Goal: Ask a question: Seek information or help from site administrators or community

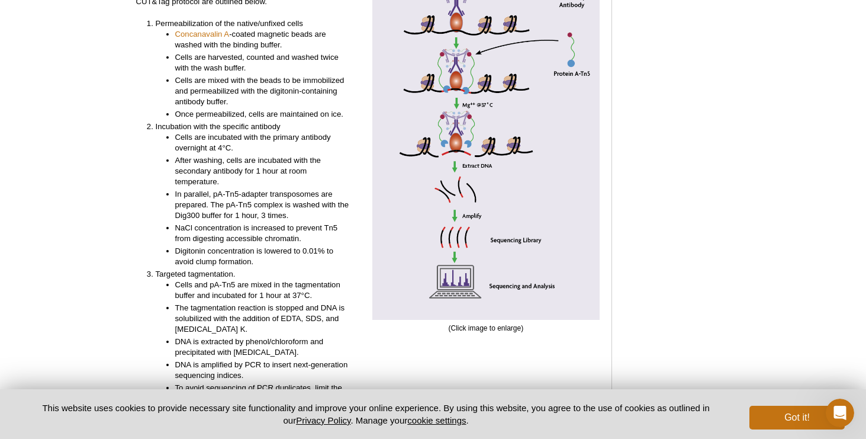
scroll to position [2710, 0]
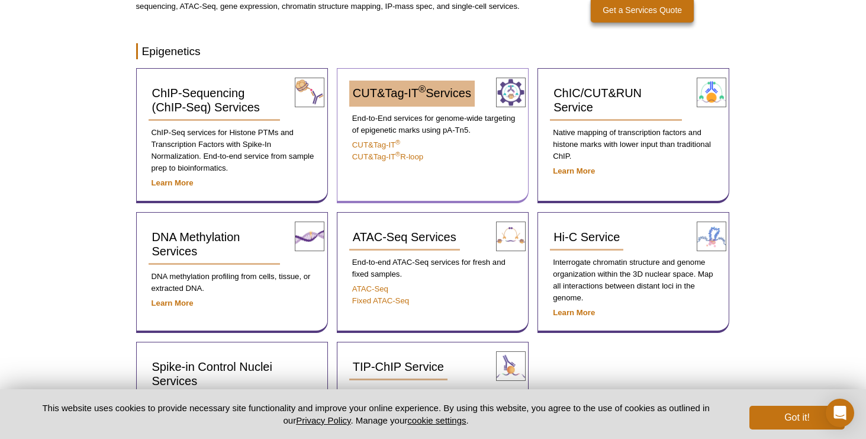
scroll to position [174, 0]
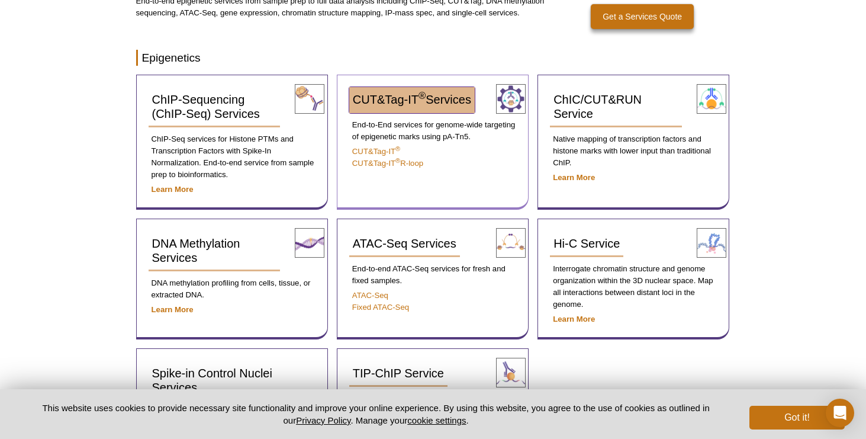
click at [446, 107] on link "CUT&Tag-IT ® Services" at bounding box center [412, 100] width 126 height 26
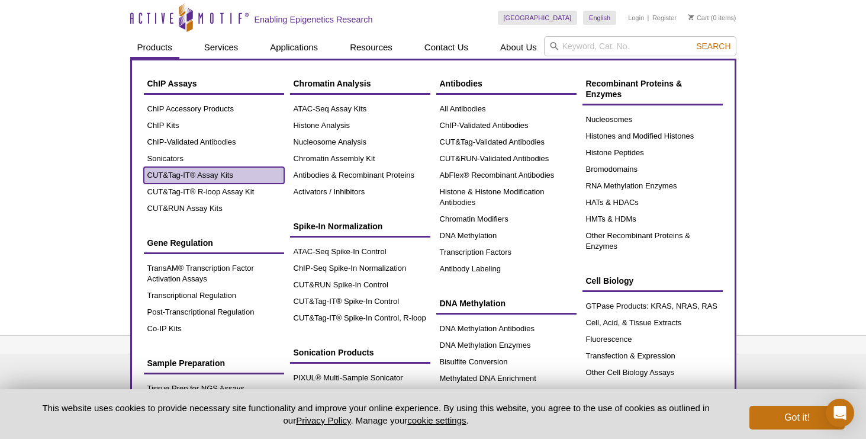
click at [220, 173] on link "CUT&Tag-IT® Assay Kits" at bounding box center [214, 175] width 140 height 17
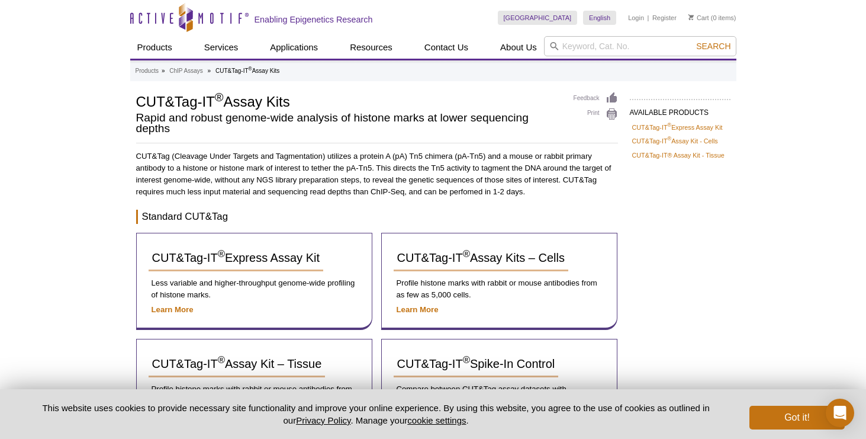
click at [116, 234] on div "Active Motif Logo Enabling Epigenetics Research 0 Search Skip to content Active…" at bounding box center [433, 440] width 866 height 880
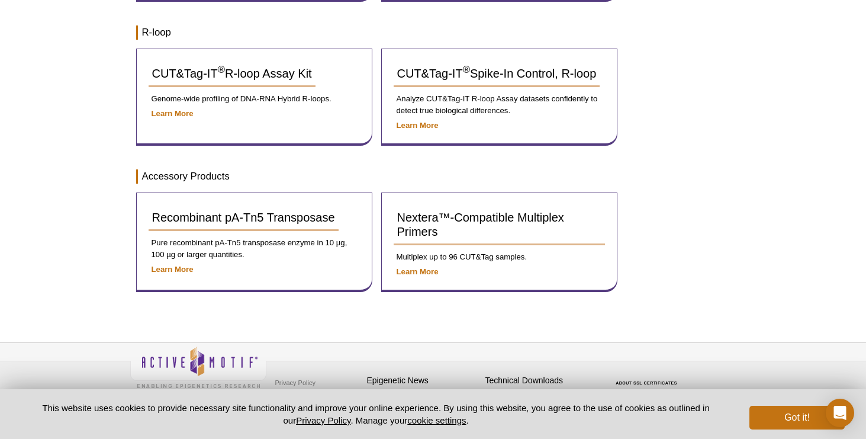
scroll to position [441, 0]
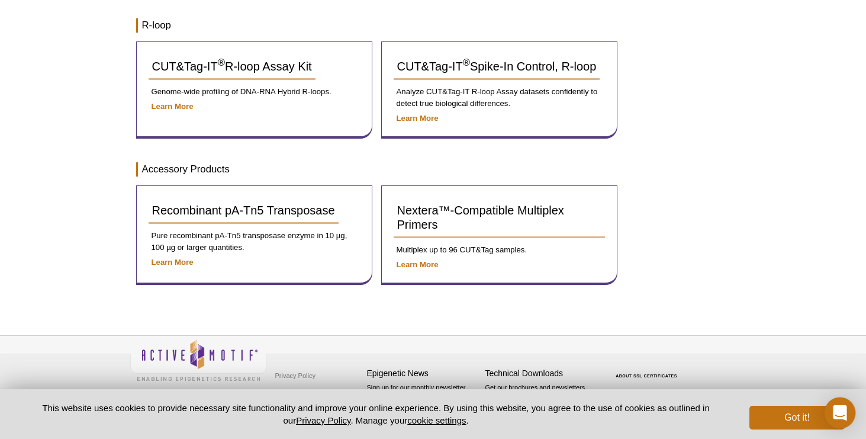
click at [840, 409] on icon "Open Intercom Messenger" at bounding box center [840, 412] width 14 height 15
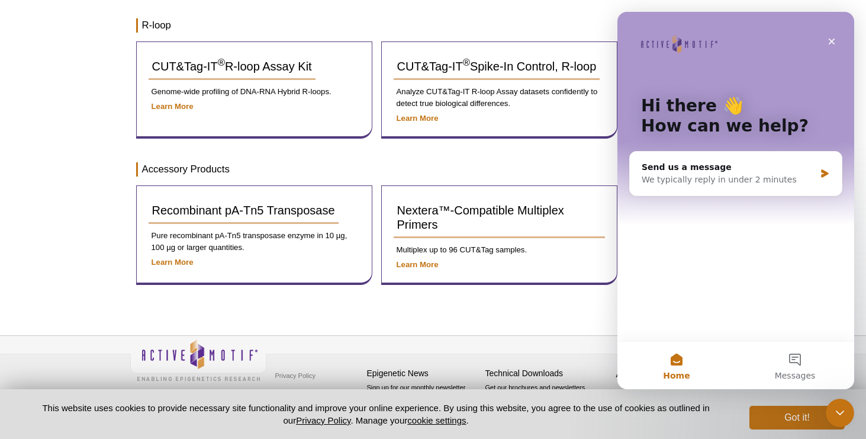
scroll to position [0, 0]
click at [748, 176] on div "We typically reply in under 2 minutes" at bounding box center [728, 179] width 173 height 12
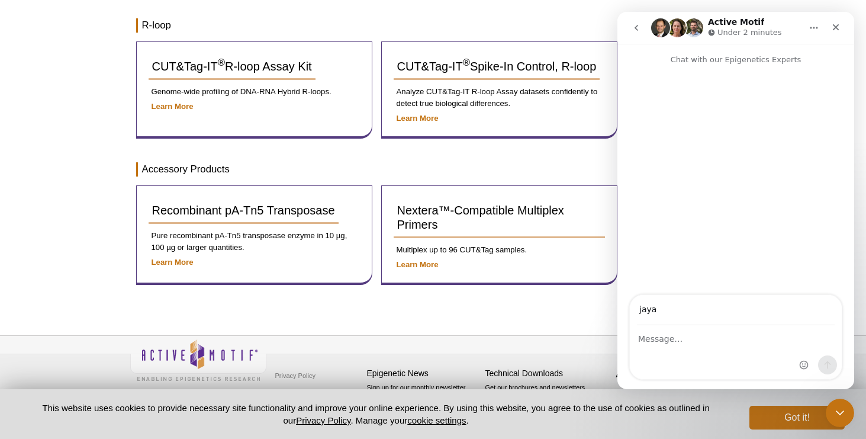
type input "jaya-krishnan@omrf.org"
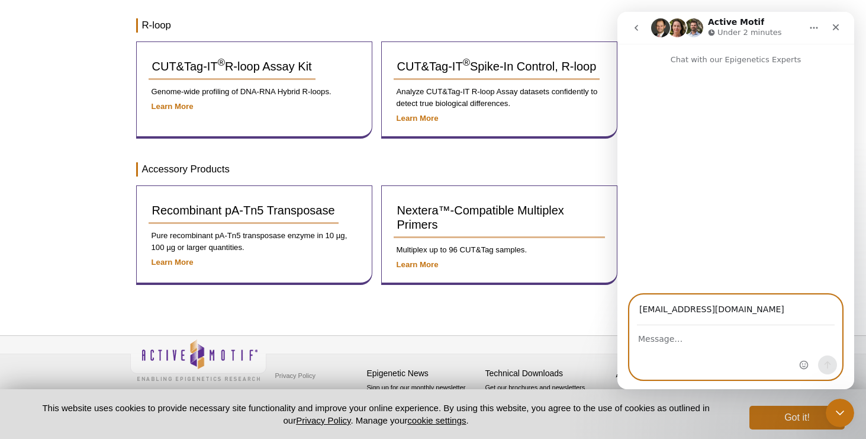
click at [692, 340] on textarea "Message…" at bounding box center [736, 336] width 212 height 20
type textarea "Is there a Cut&Tag kit for an epitope tag that i could use for my TF?"
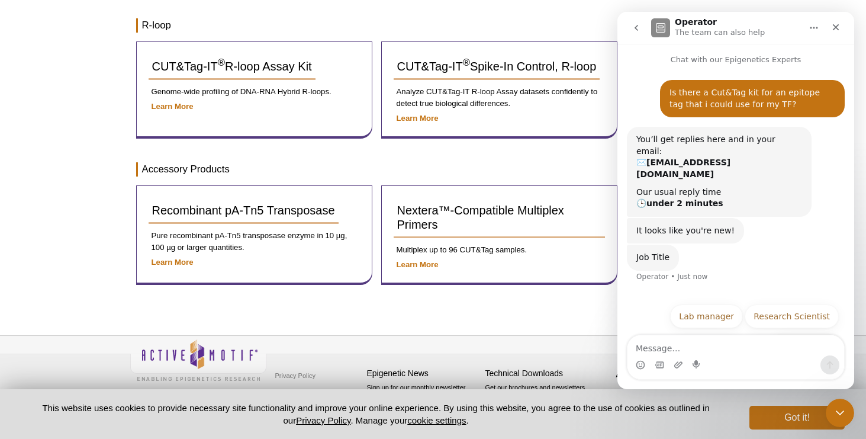
scroll to position [8, 0]
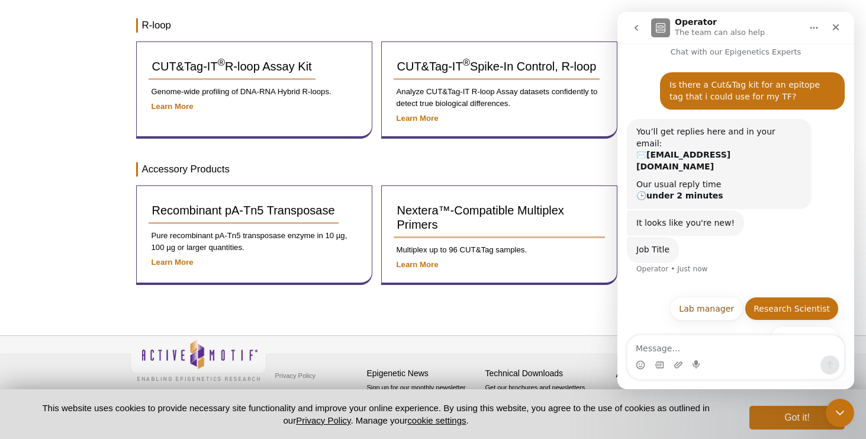
drag, startPoint x: 785, startPoint y: 289, endPoint x: 781, endPoint y: 284, distance: 6.3
click at [781, 297] on button "Research Scientist" at bounding box center [792, 309] width 94 height 24
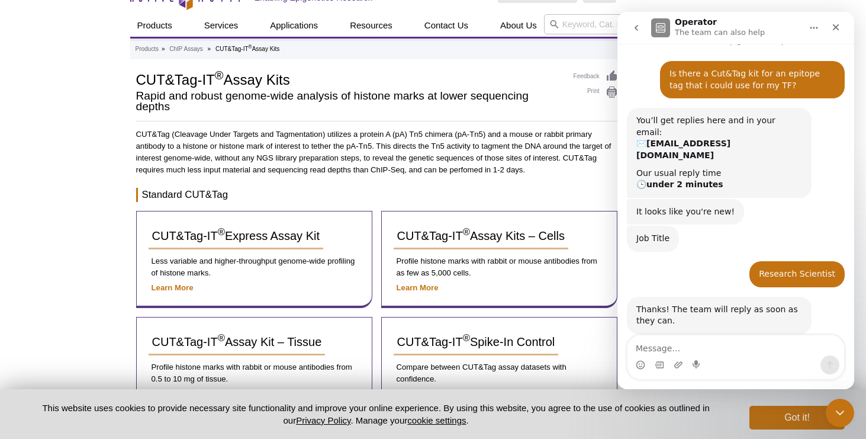
scroll to position [0, 0]
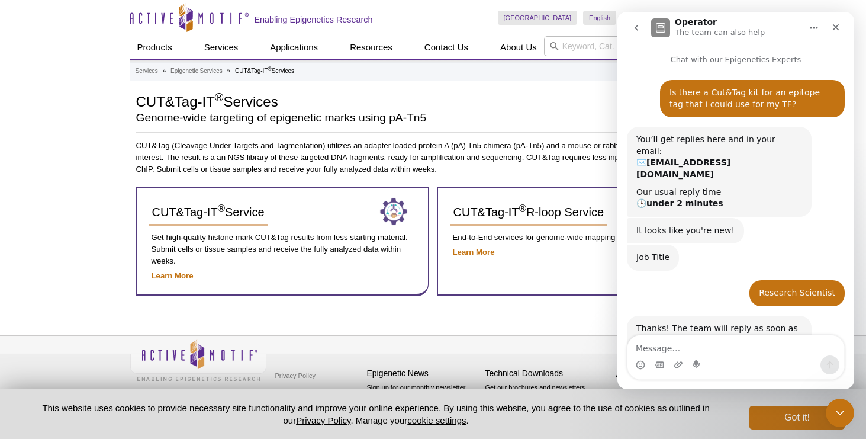
scroll to position [19, 0]
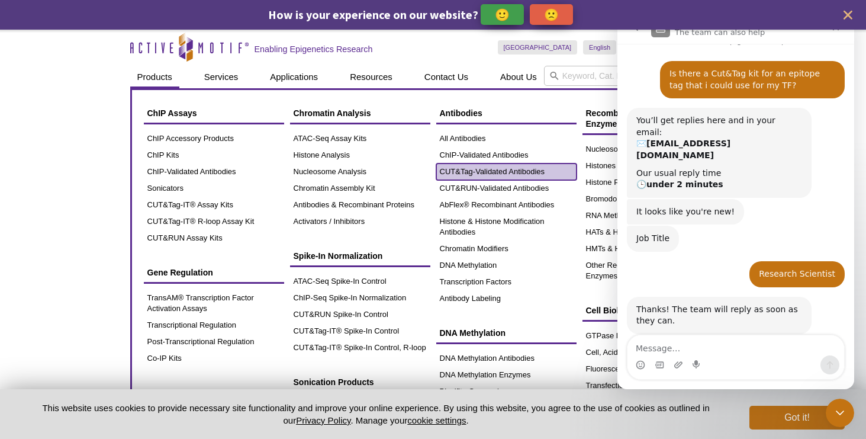
click at [499, 172] on link "CUT&Tag-Validated Antibodies" at bounding box center [506, 171] width 140 height 17
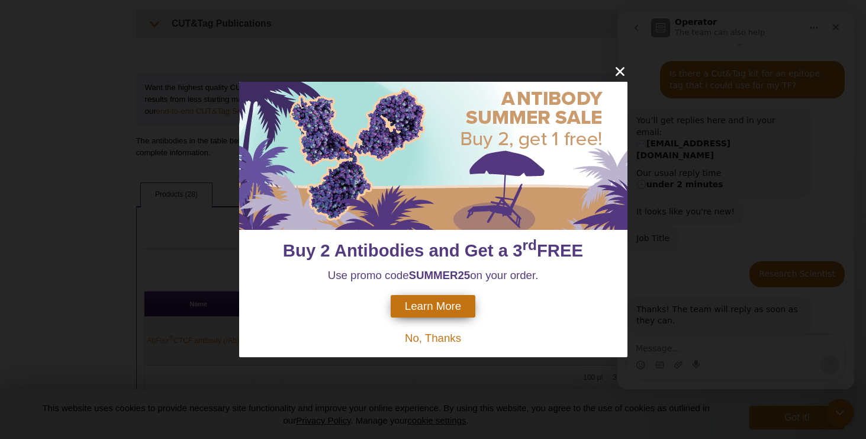
scroll to position [384, 0]
click at [624, 69] on icon "close" at bounding box center [620, 71] width 15 height 15
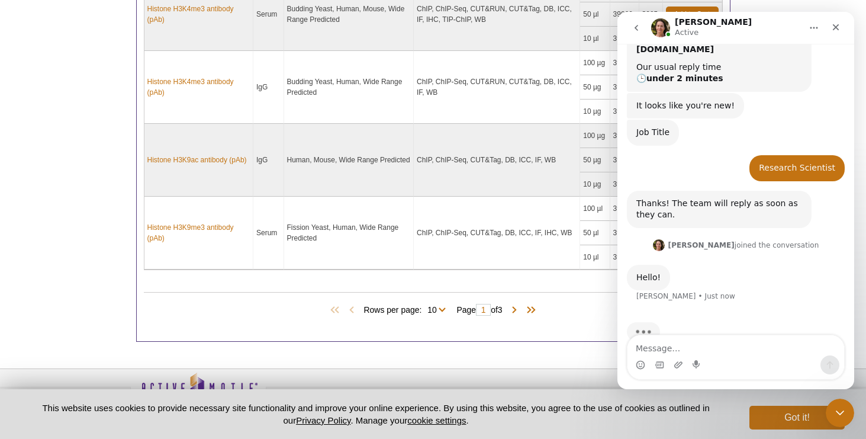
scroll to position [127, 0]
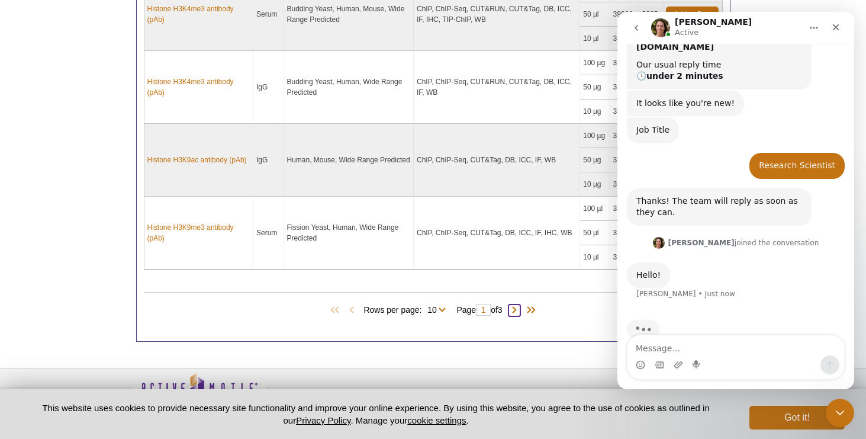
click at [518, 310] on span at bounding box center [515, 310] width 12 height 12
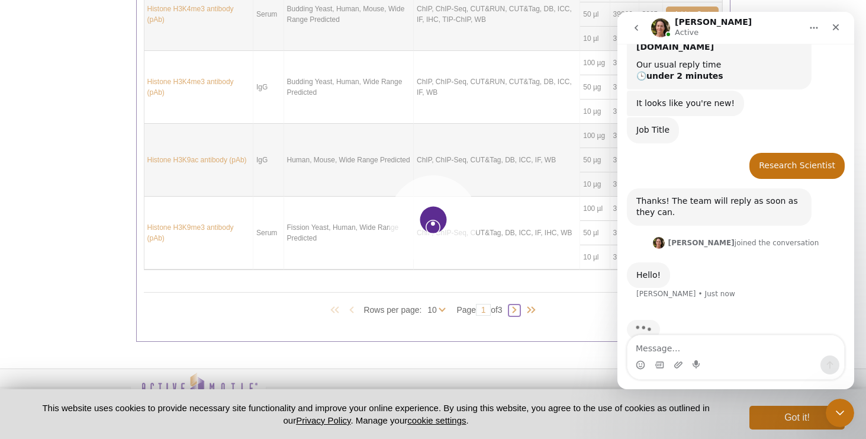
type input "2"
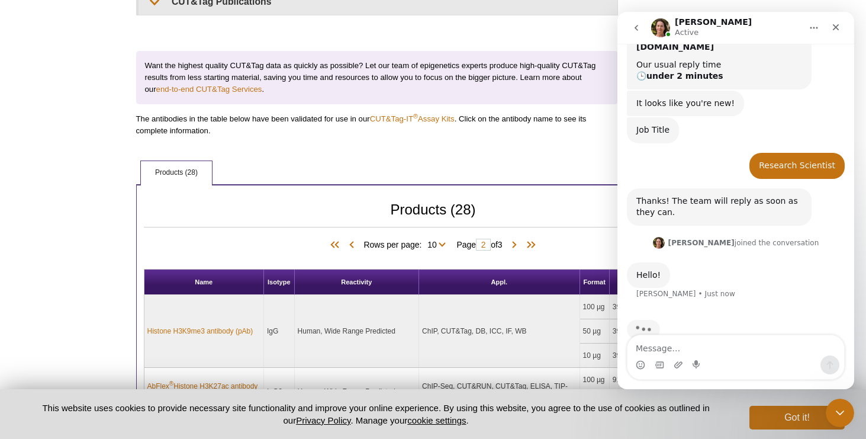
scroll to position [404, 0]
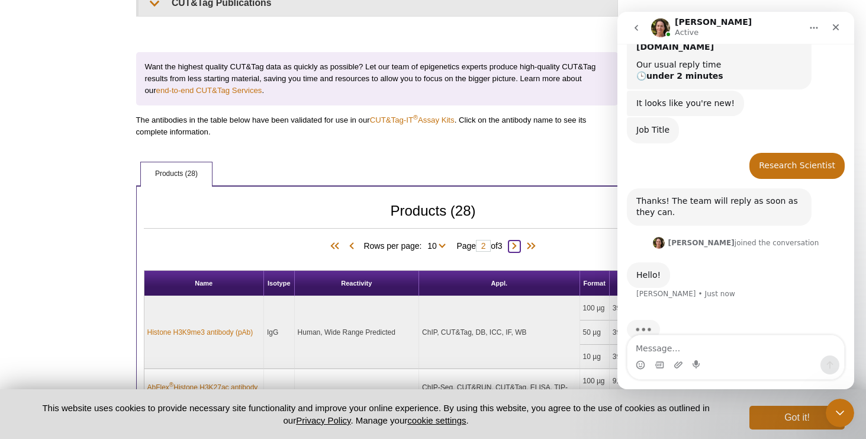
click at [515, 243] on span at bounding box center [515, 246] width 12 height 12
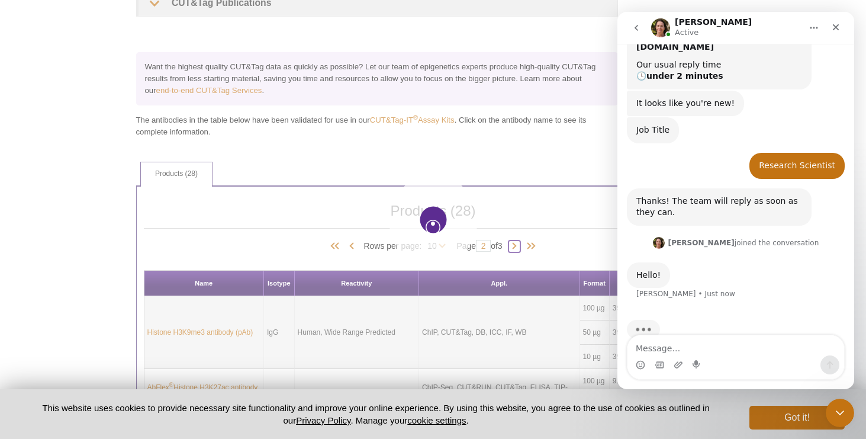
type input "3"
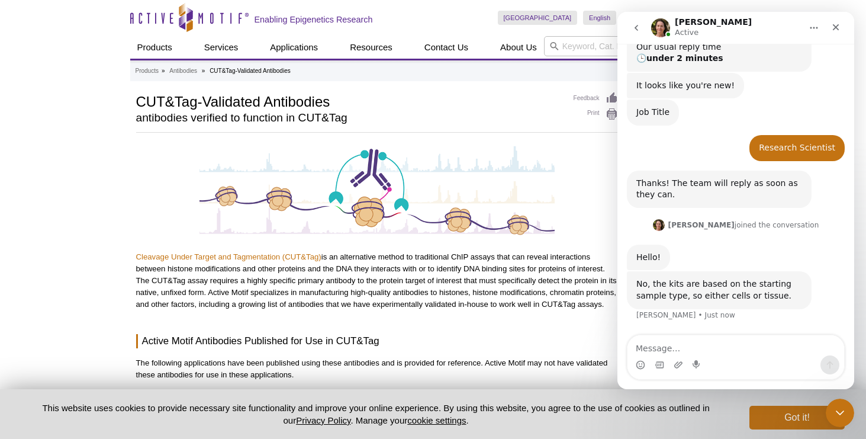
scroll to position [166, 0]
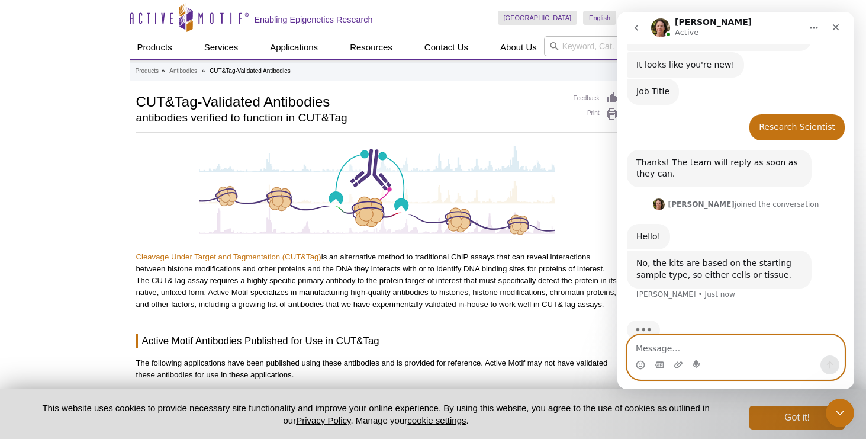
click at [681, 348] on textarea "Message…" at bounding box center [736, 345] width 217 height 20
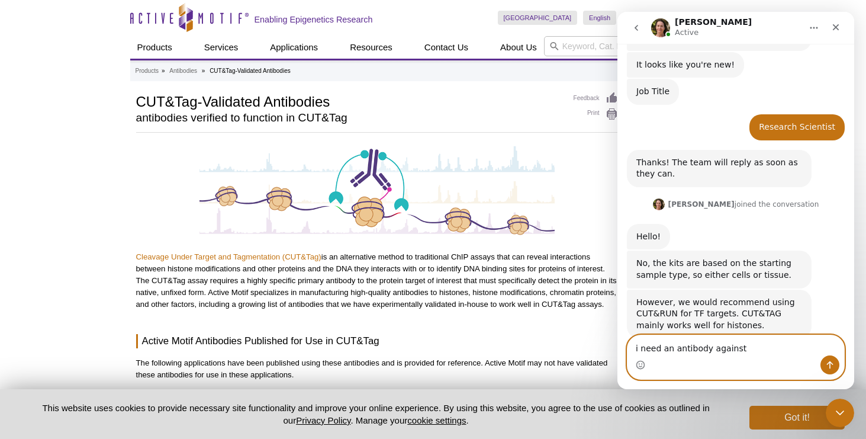
scroll to position [171, 0]
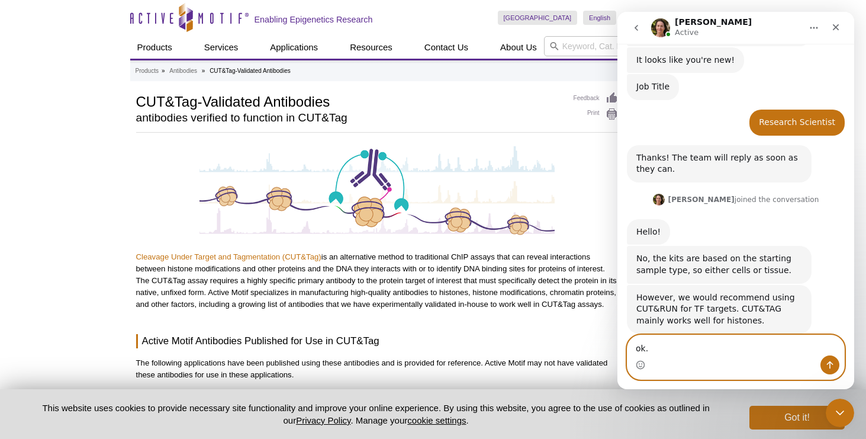
type textarea "ok."
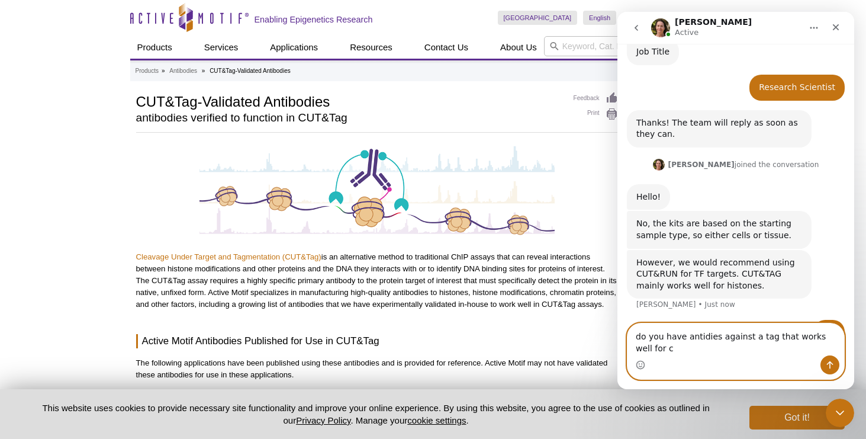
scroll to position [217, 0]
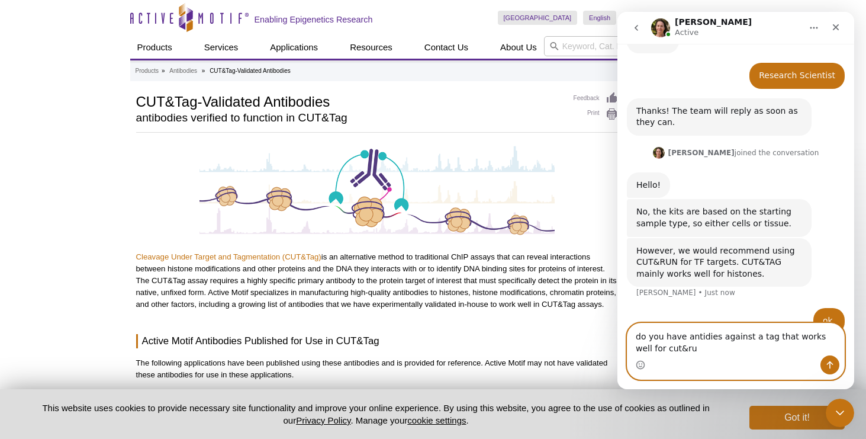
type textarea "do you have antidies against a tag that works well for cut&run"
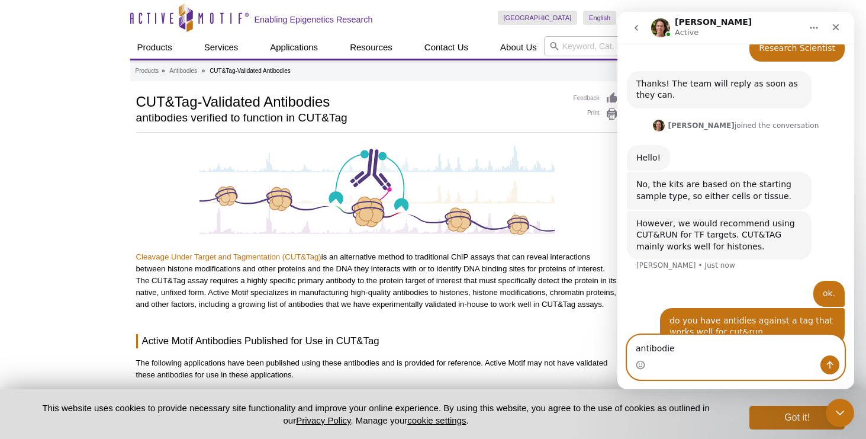
type textarea "antibodies"
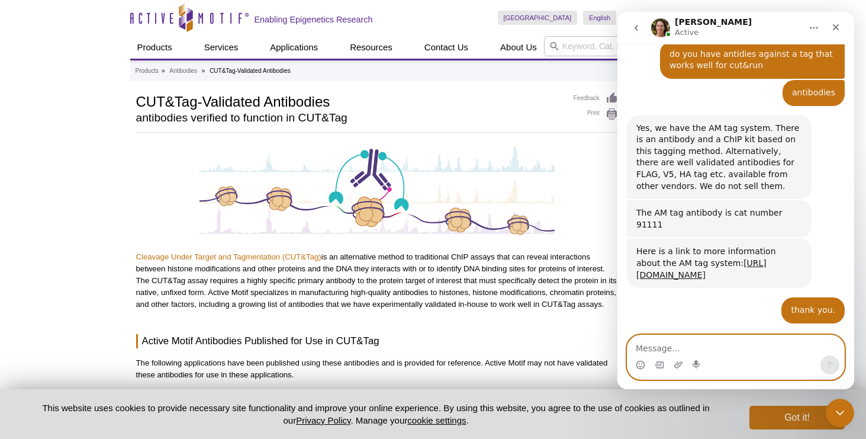
scroll to position [536, 0]
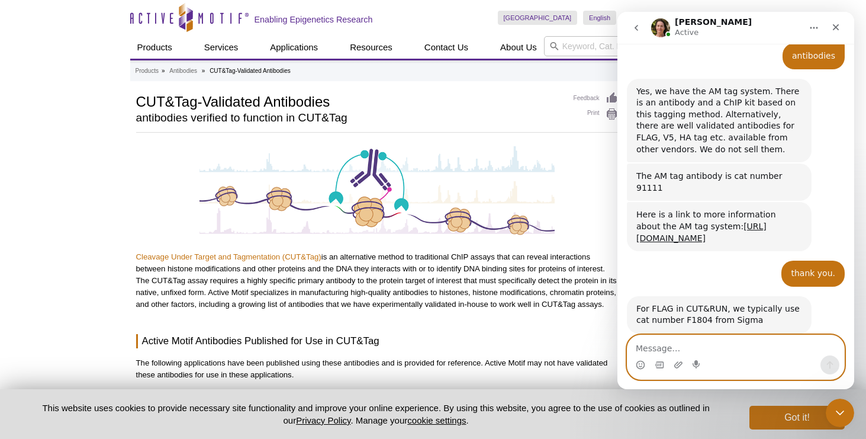
click at [716, 349] on textarea "Message…" at bounding box center [736, 345] width 217 height 20
click at [690, 303] on div "For FLAG in CUT&RUN, we typically use cat number F1804 from Sigma" at bounding box center [719, 314] width 166 height 23
copy div "F1804"
click at [691, 343] on textarea "Message…" at bounding box center [736, 345] width 217 height 20
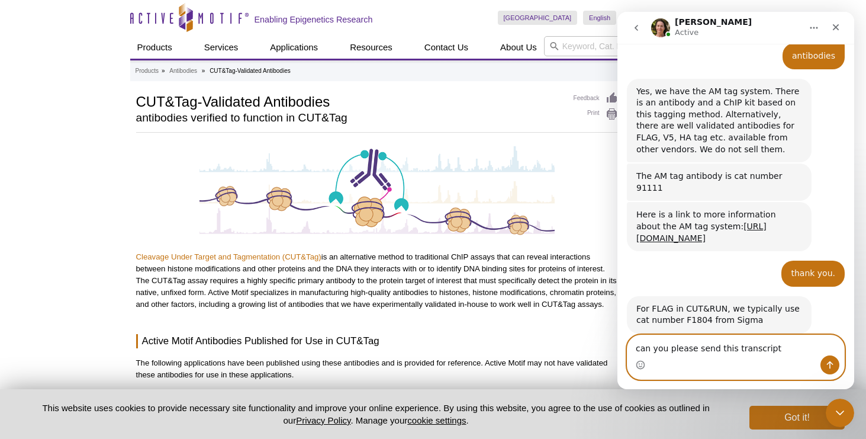
click at [732, 349] on textarea "can you please send this transcript" at bounding box center [736, 345] width 217 height 20
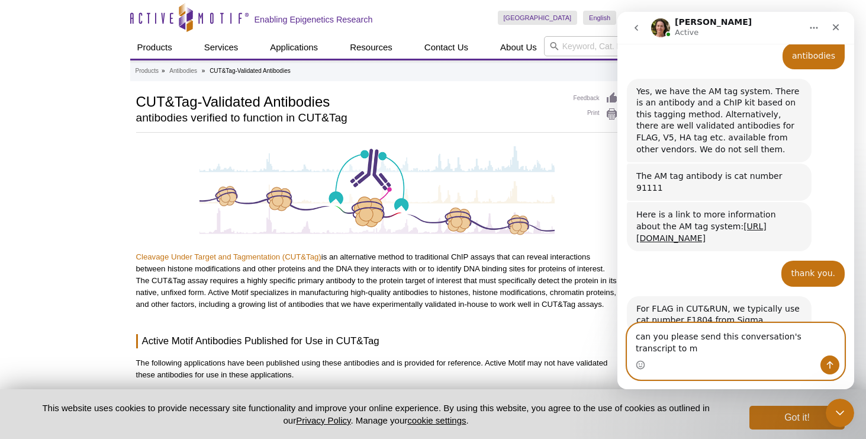
scroll to position [548, 0]
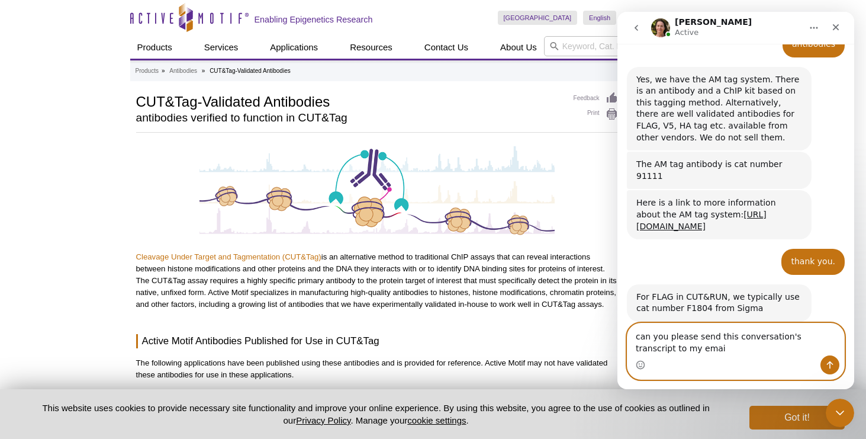
type textarea "can you please send this conversation's transcript to my email"
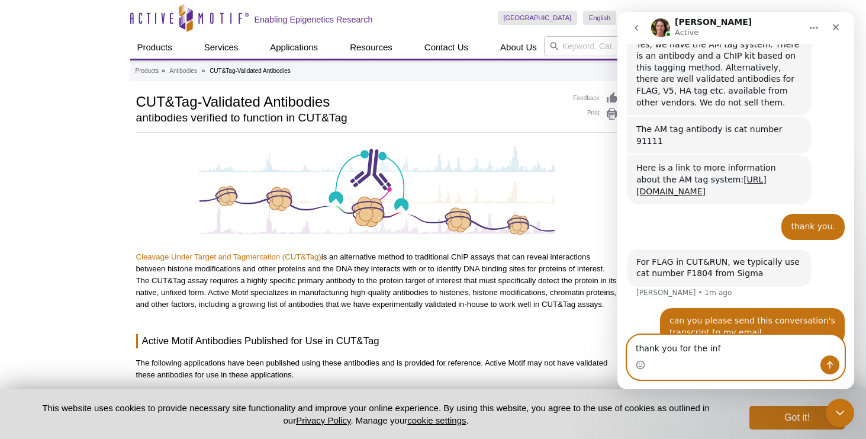
type textarea "thank you for the info"
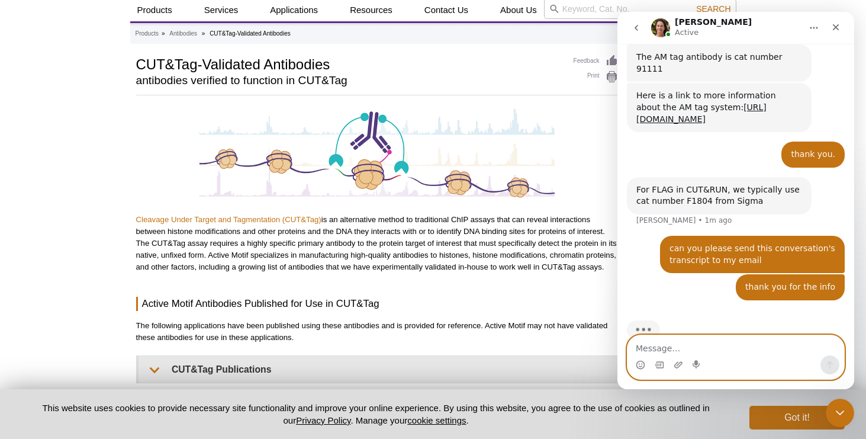
scroll to position [38, 0]
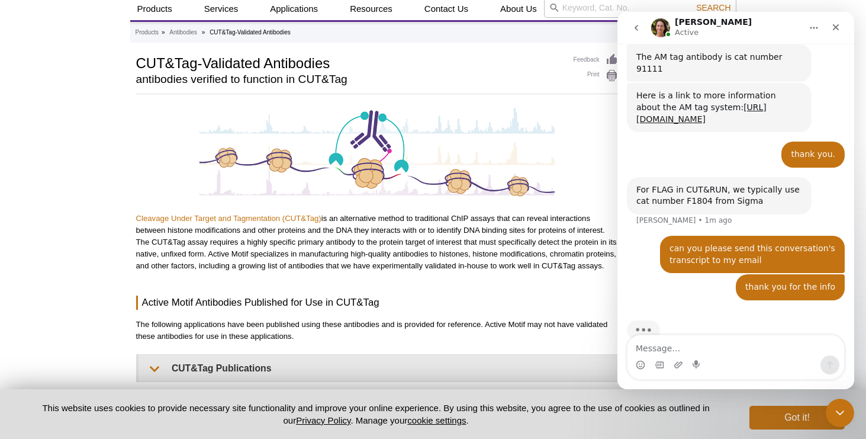
click at [697, 184] on div "For FLAG in CUT&RUN, we typically use cat number F1804 from Sigma" at bounding box center [719, 195] width 166 height 23
copy div "F1804"
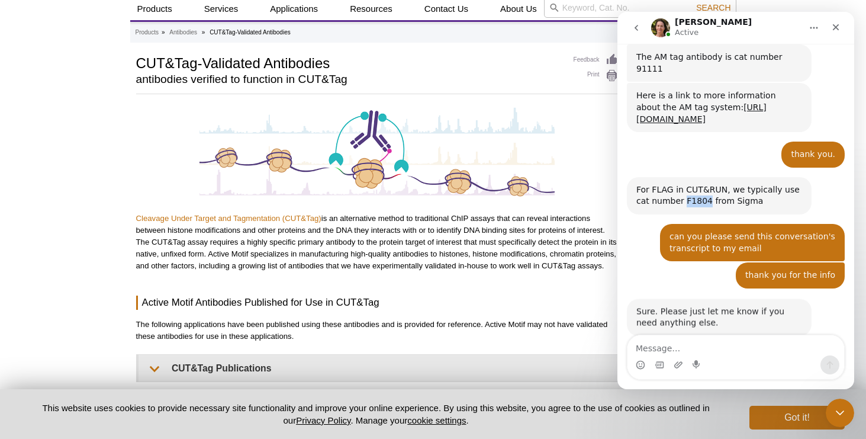
scroll to position [657, 0]
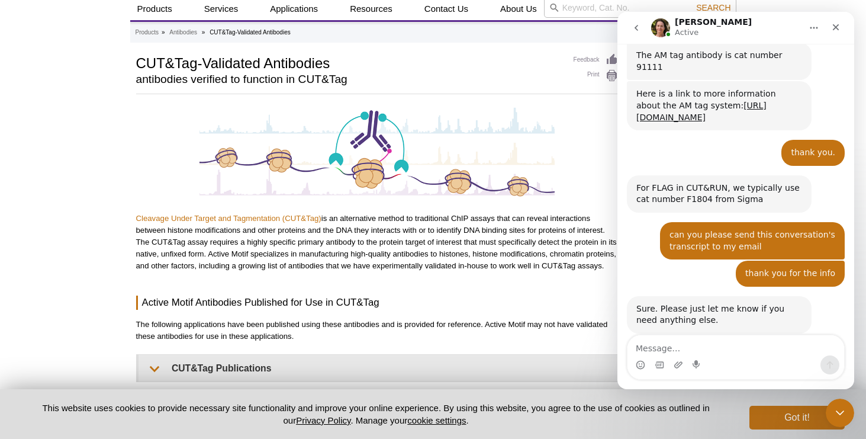
click at [710, 303] on div "Sure. Please just let me know if you need anything else." at bounding box center [719, 314] width 166 height 23
click at [667, 348] on textarea "Message…" at bounding box center [736, 345] width 217 height 20
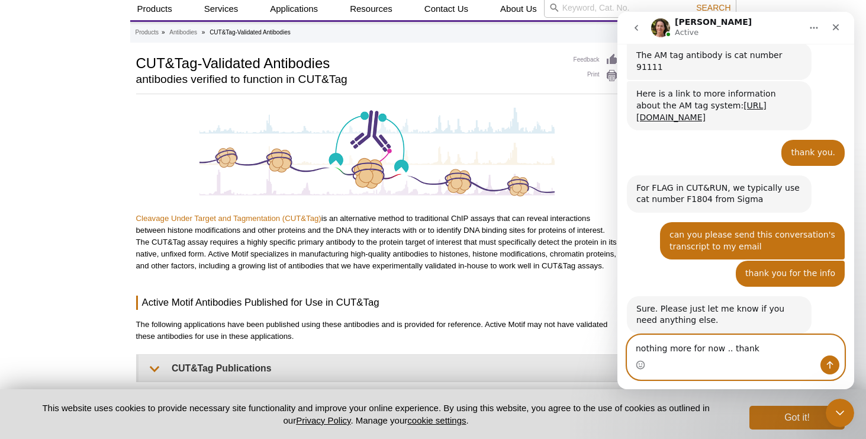
type textarea "nothing more for now .. thanks"
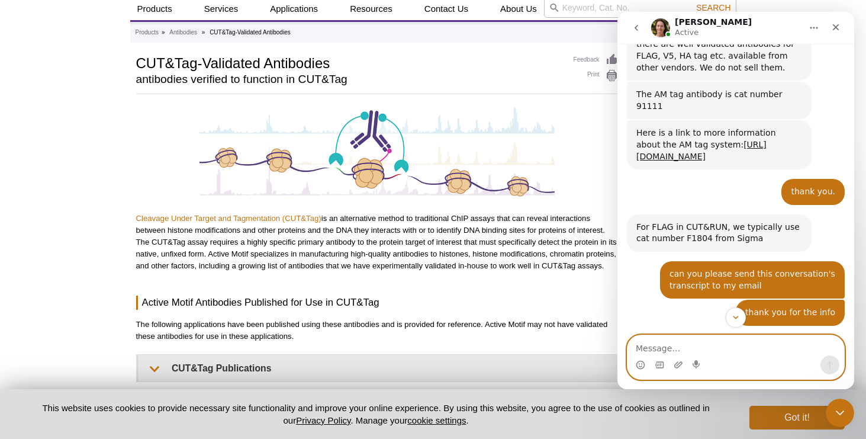
scroll to position [615, 0]
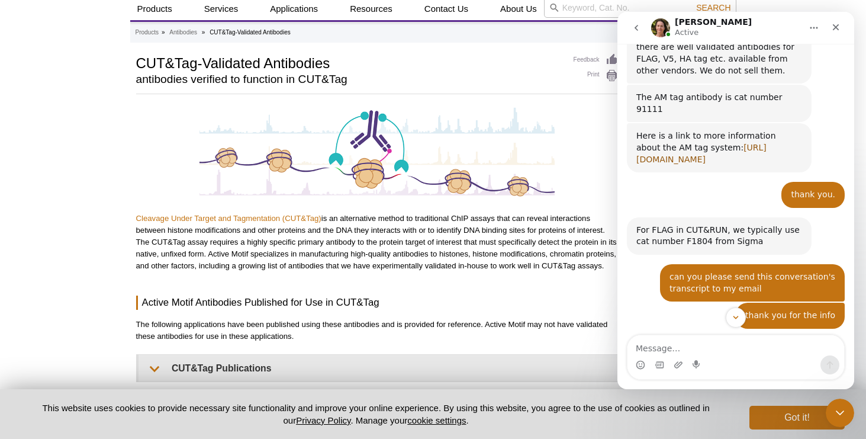
click at [659, 143] on link "[URL][DOMAIN_NAME]" at bounding box center [701, 153] width 130 height 21
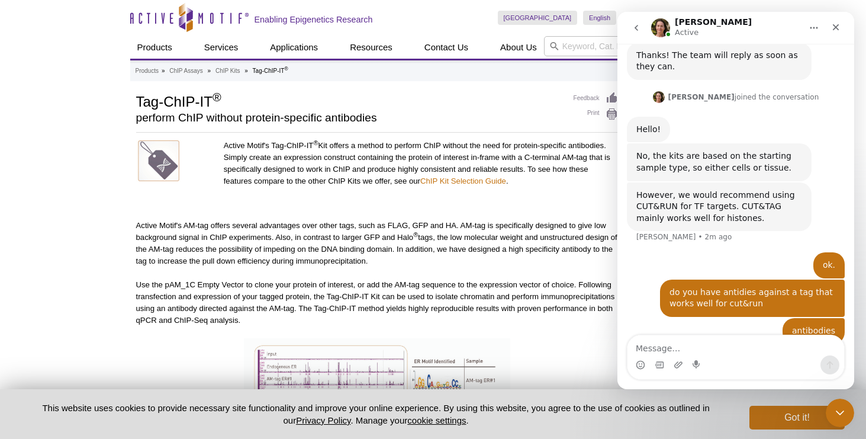
scroll to position [317, 0]
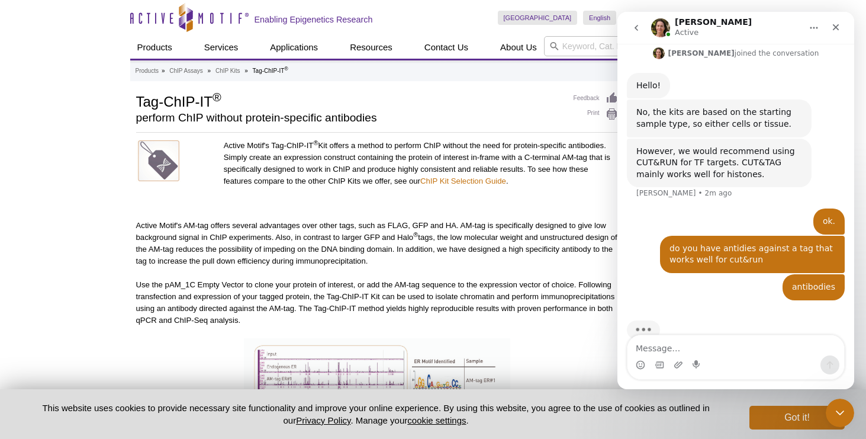
click at [740, 26] on div "Madeleine Active" at bounding box center [726, 28] width 150 height 21
click at [837, 406] on icon "Close Intercom Messenger" at bounding box center [838, 411] width 14 height 14
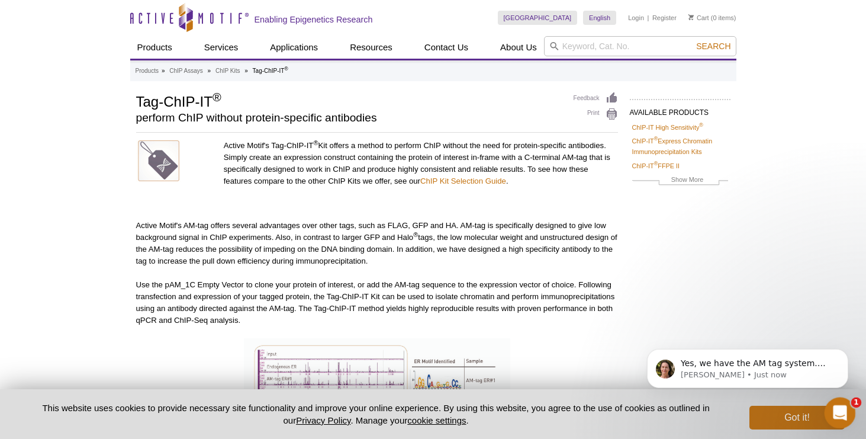
scroll to position [410, 0]
click at [777, 374] on p "Madeleine • Just now" at bounding box center [757, 374] width 153 height 11
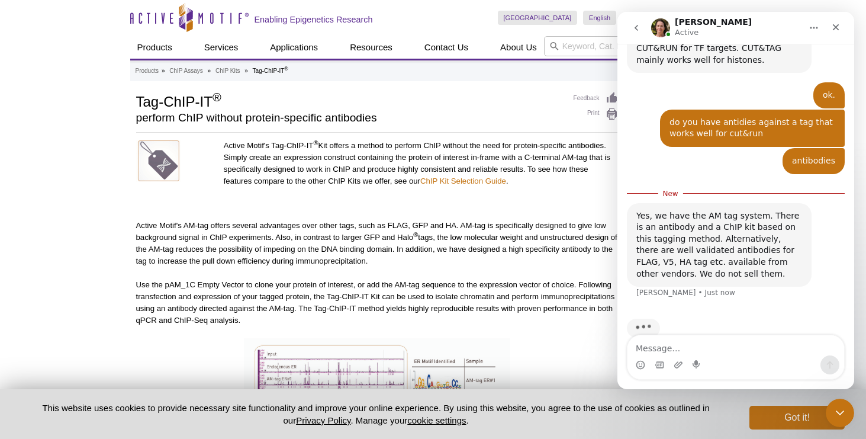
scroll to position [430, 0]
click at [763, 350] on textarea "Message…" at bounding box center [736, 345] width 217 height 20
click at [844, 411] on icon "Close Intercom Messenger" at bounding box center [838, 411] width 14 height 14
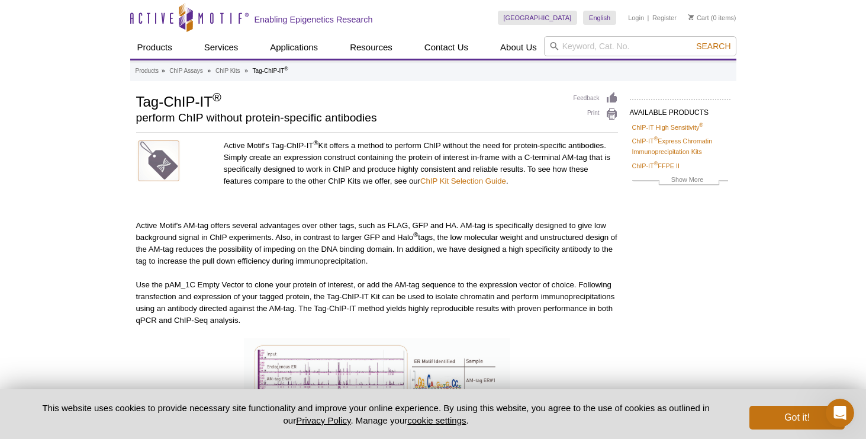
click at [571, 272] on div "Active Motif's Tag-ChIP-IT ® Kit offers a method to perform ChIP without the ne…" at bounding box center [377, 390] width 482 height 501
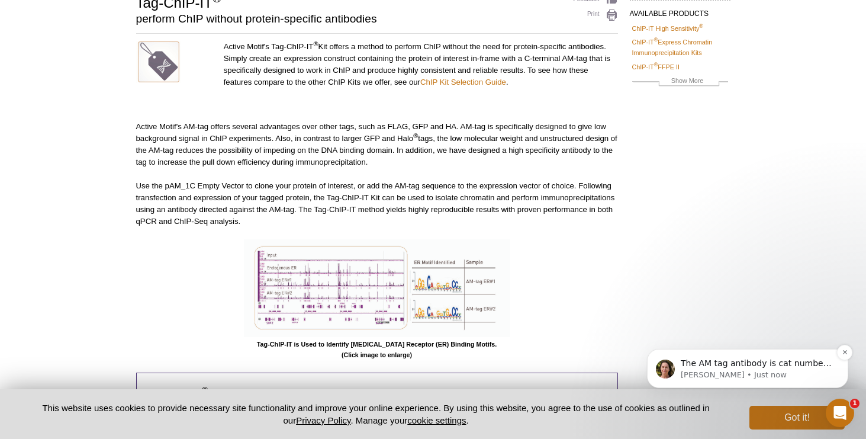
click at [732, 364] on p "The AM tag antibody is cat number 91111" at bounding box center [757, 364] width 153 height 12
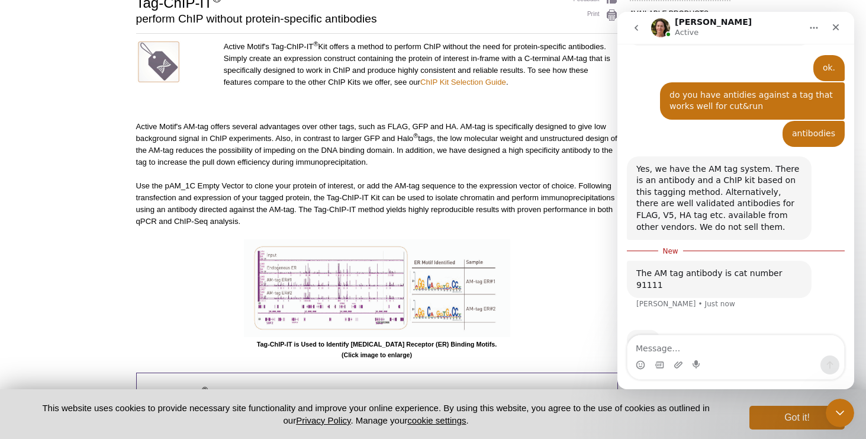
scroll to position [456, 0]
click at [738, 354] on textarea "Message…" at bounding box center [736, 345] width 217 height 20
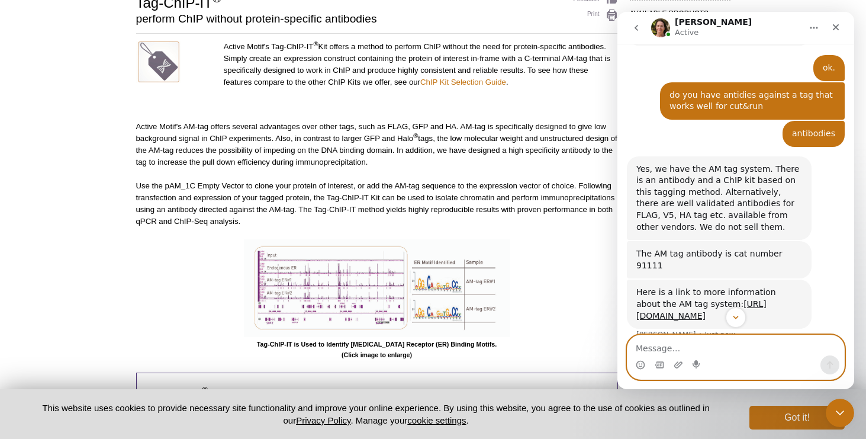
click at [669, 345] on textarea "Message…" at bounding box center [736, 345] width 217 height 20
type textarea "thank you."
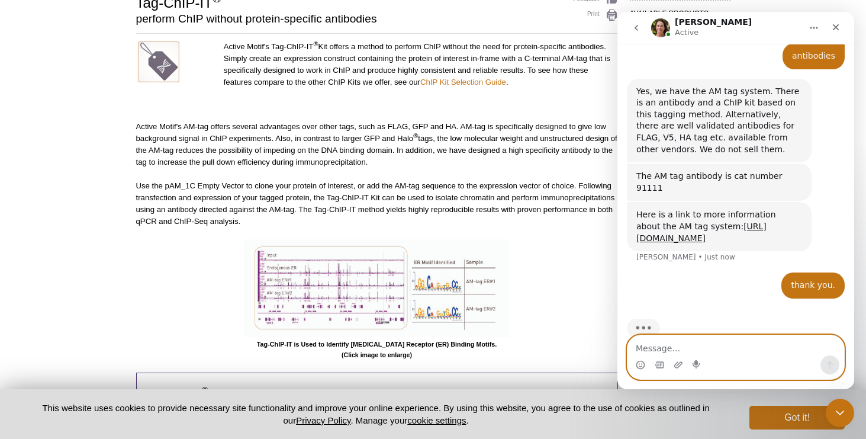
scroll to position [534, 0]
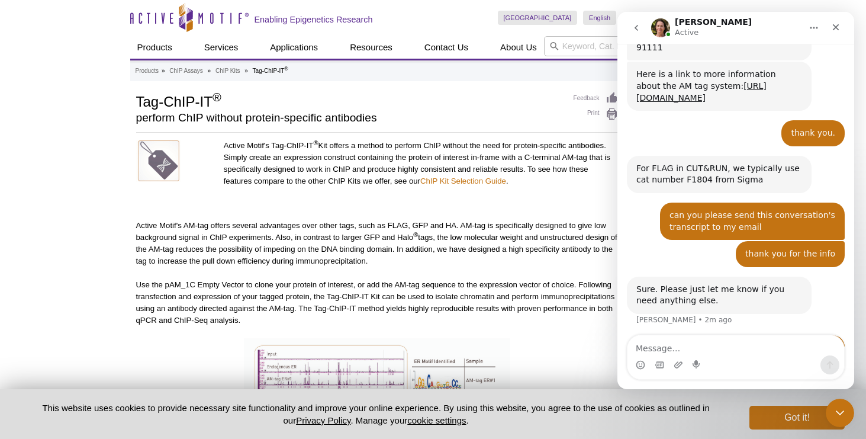
scroll to position [692, 0]
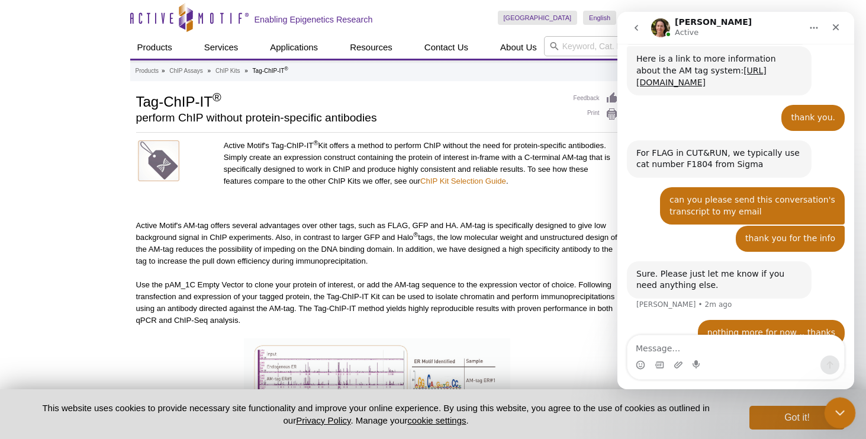
click at [829, 398] on div "Close Intercom Messenger" at bounding box center [838, 411] width 28 height 28
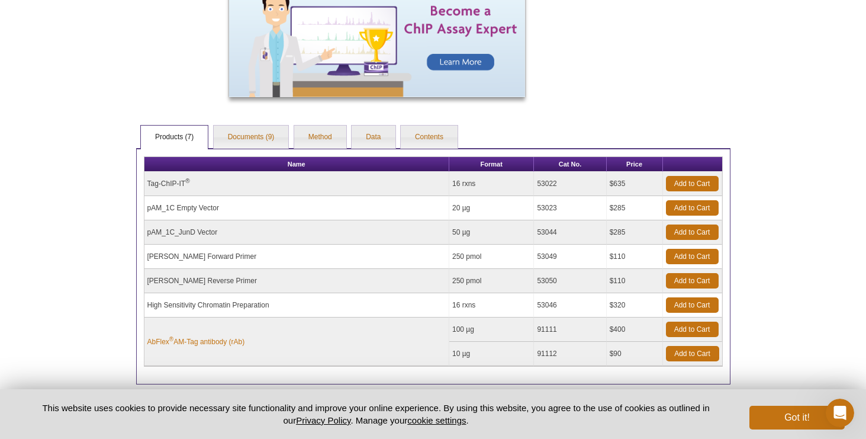
scroll to position [647, 0]
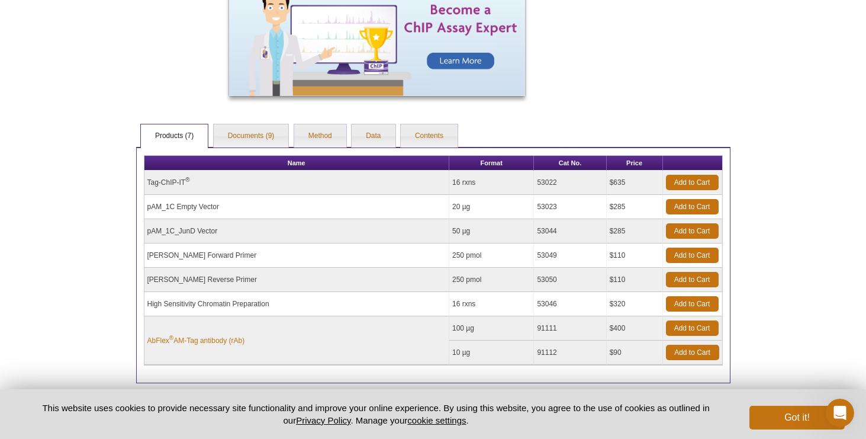
drag, startPoint x: 147, startPoint y: 181, endPoint x: 185, endPoint y: 181, distance: 37.9
click at [185, 181] on td "Tag-ChIP-IT ®" at bounding box center [296, 183] width 305 height 24
copy td "Tag-ChIP-IT"
